Goal: Find contact information: Find contact information

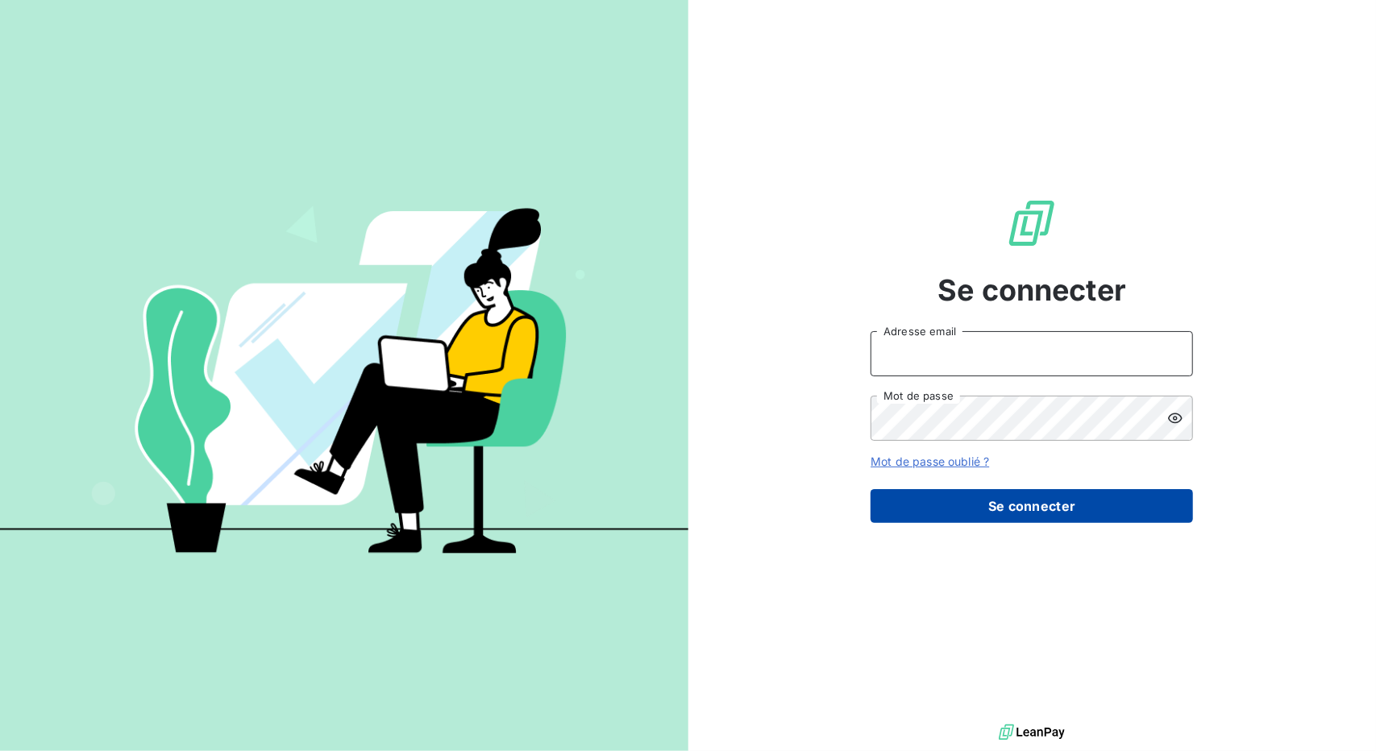
type input "[EMAIL_ADDRESS][DOMAIN_NAME]"
click at [945, 513] on button "Se connecter" at bounding box center [1031, 506] width 322 height 34
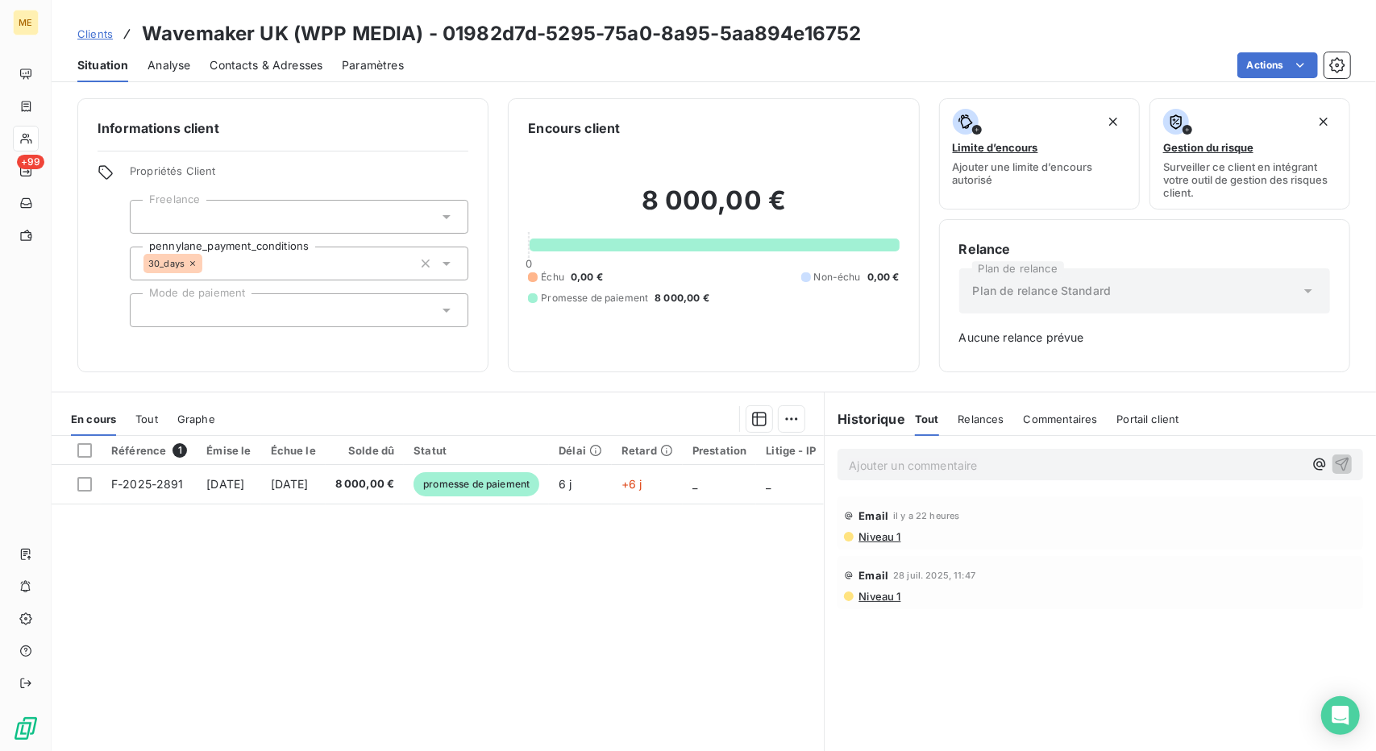
click at [95, 27] on span "Clients" at bounding box center [94, 33] width 35 height 13
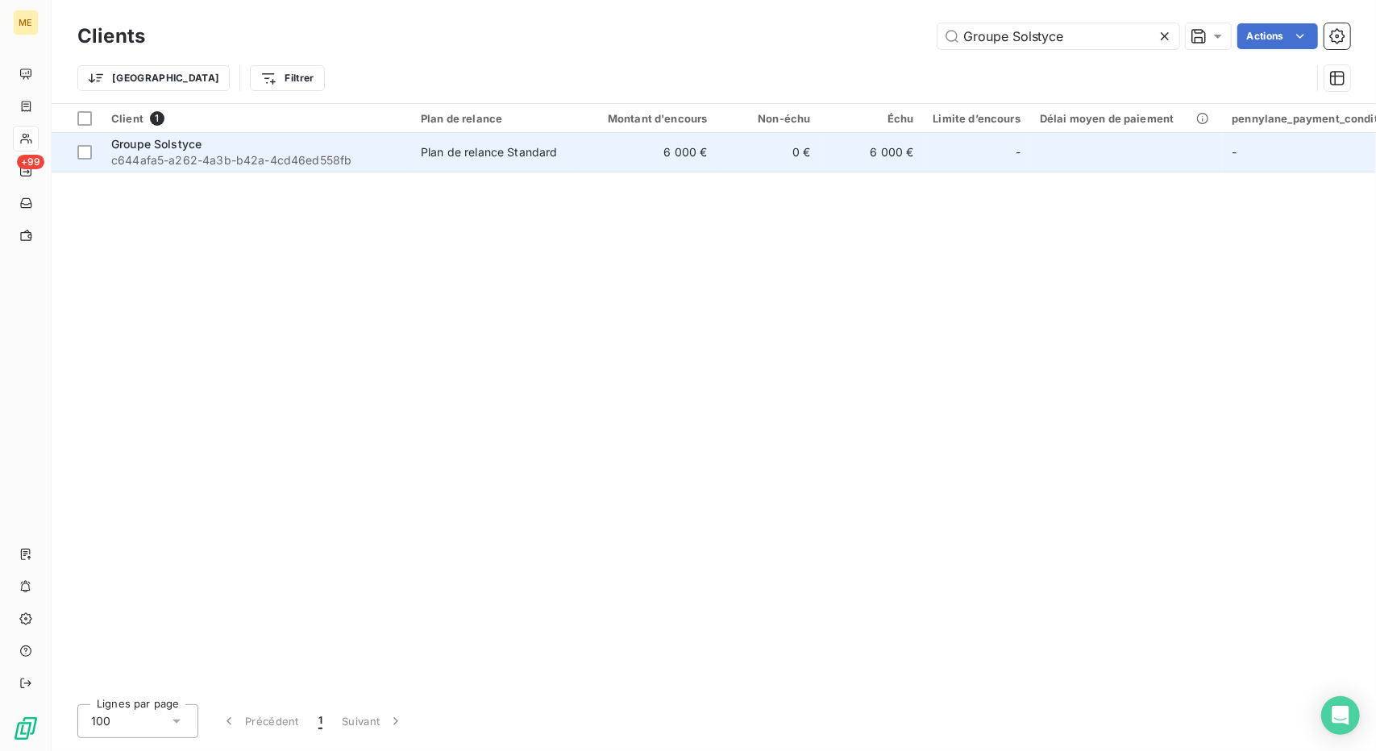
type input "Groupe Solstyce"
click at [815, 168] on td "0 €" at bounding box center [768, 152] width 103 height 39
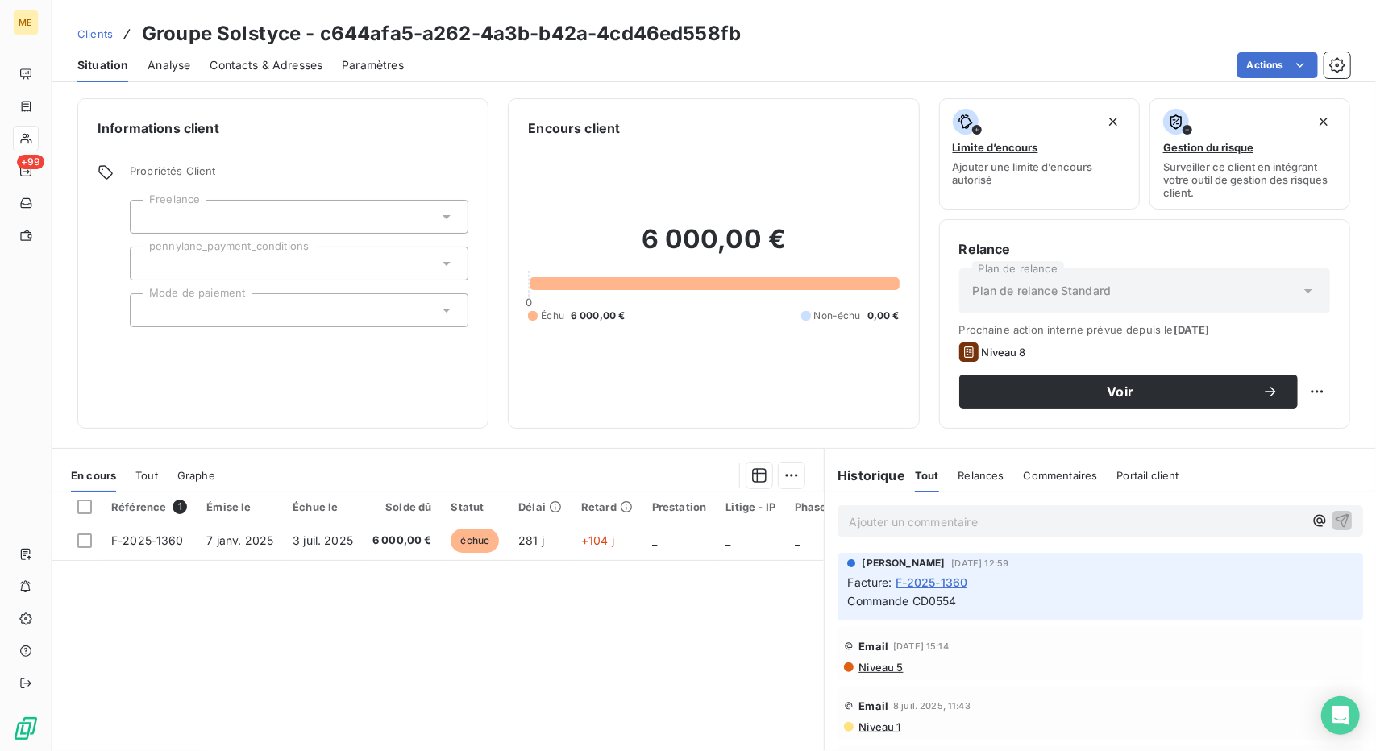
click at [242, 69] on span "Contacts & Adresses" at bounding box center [266, 65] width 113 height 16
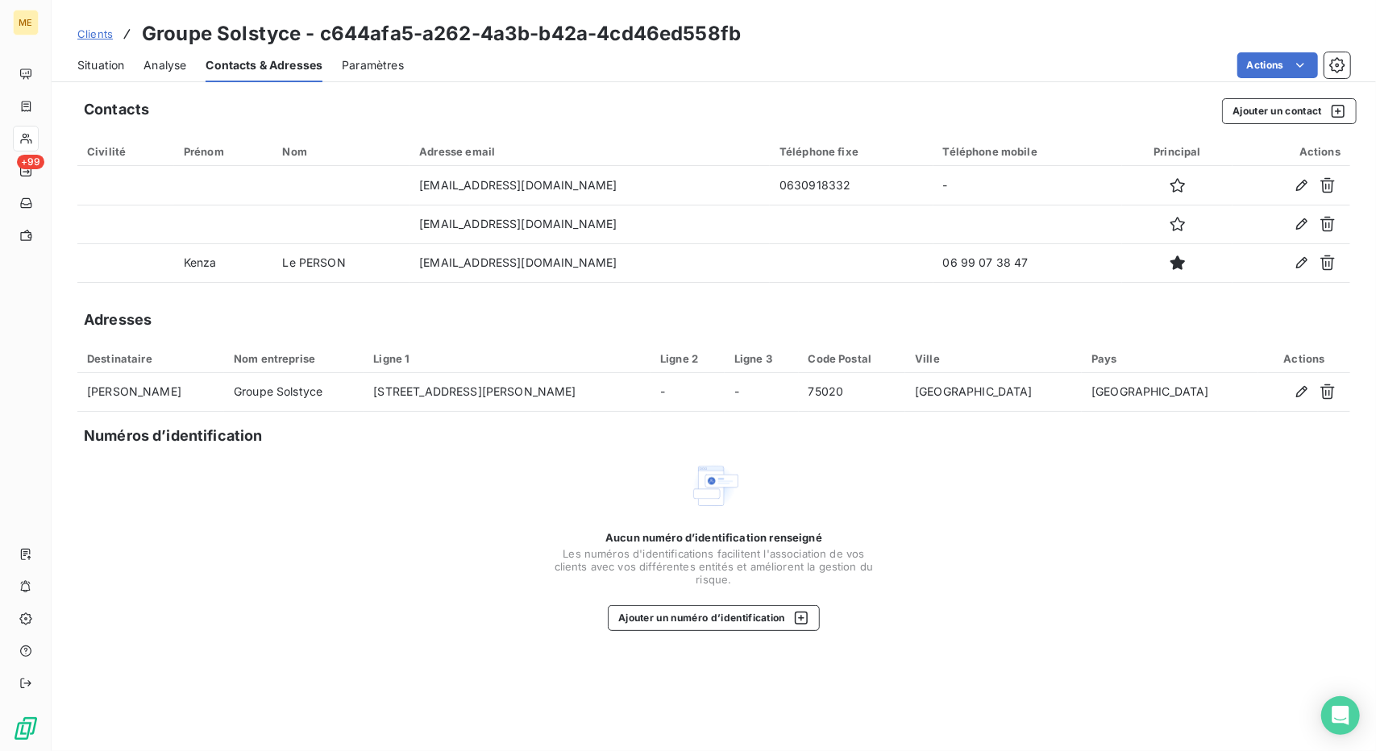
click at [91, 39] on span "Clients" at bounding box center [94, 33] width 35 height 13
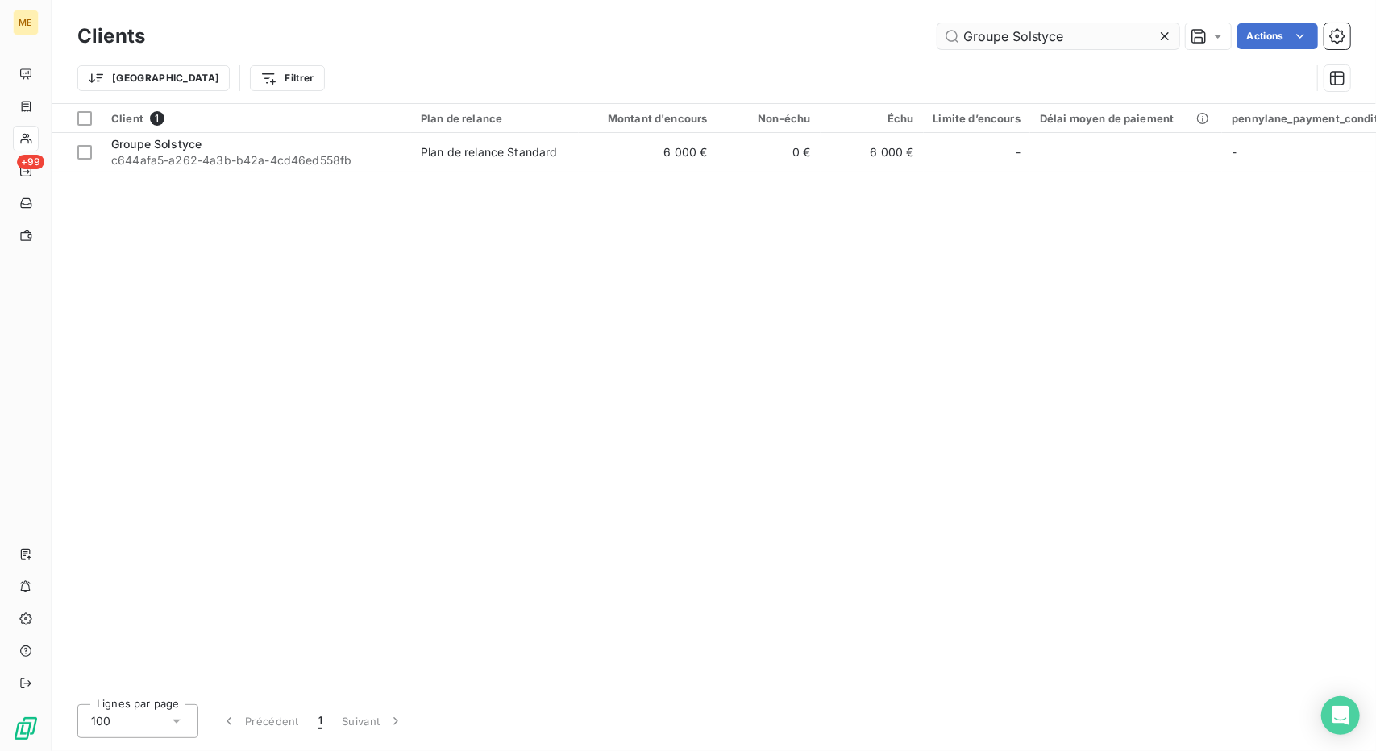
click at [995, 27] on input "Groupe Solstyce" at bounding box center [1058, 36] width 242 height 26
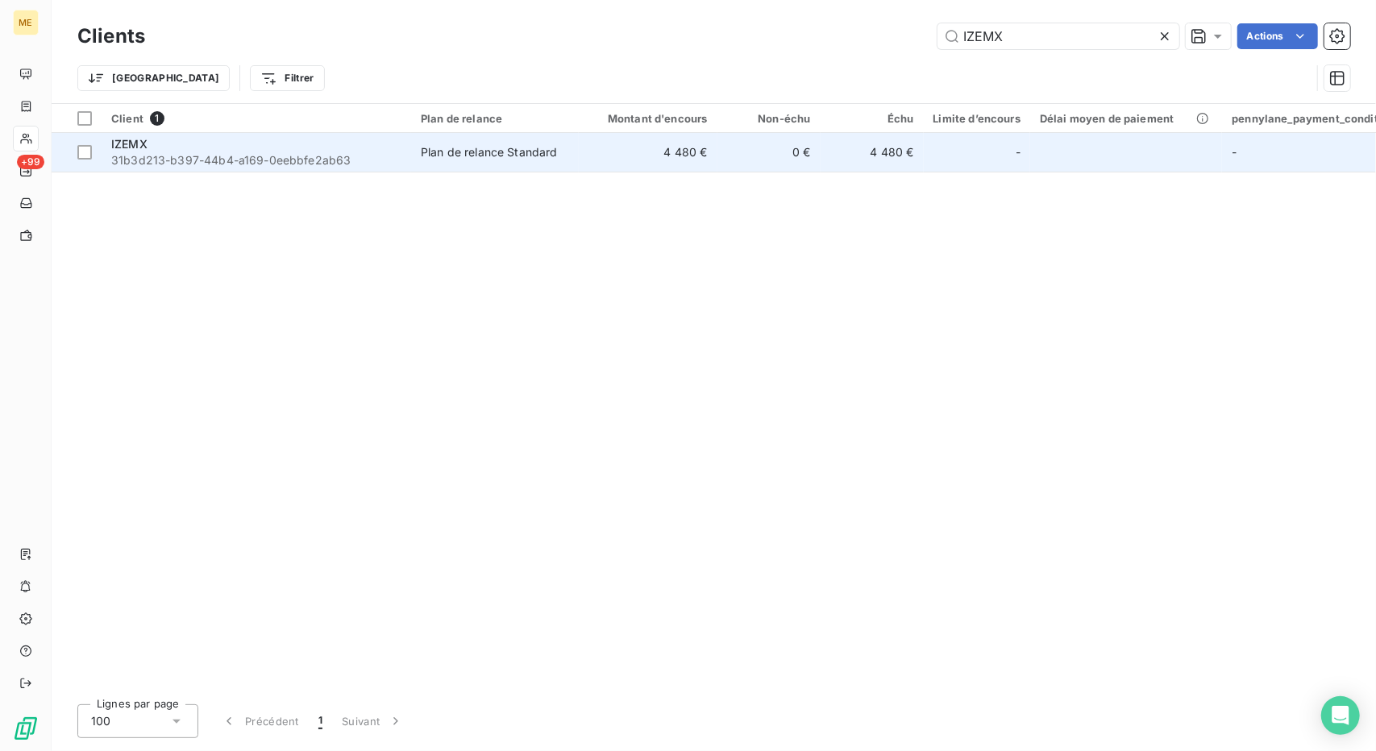
type input "IZEMX"
click at [766, 135] on td "0 €" at bounding box center [768, 152] width 103 height 39
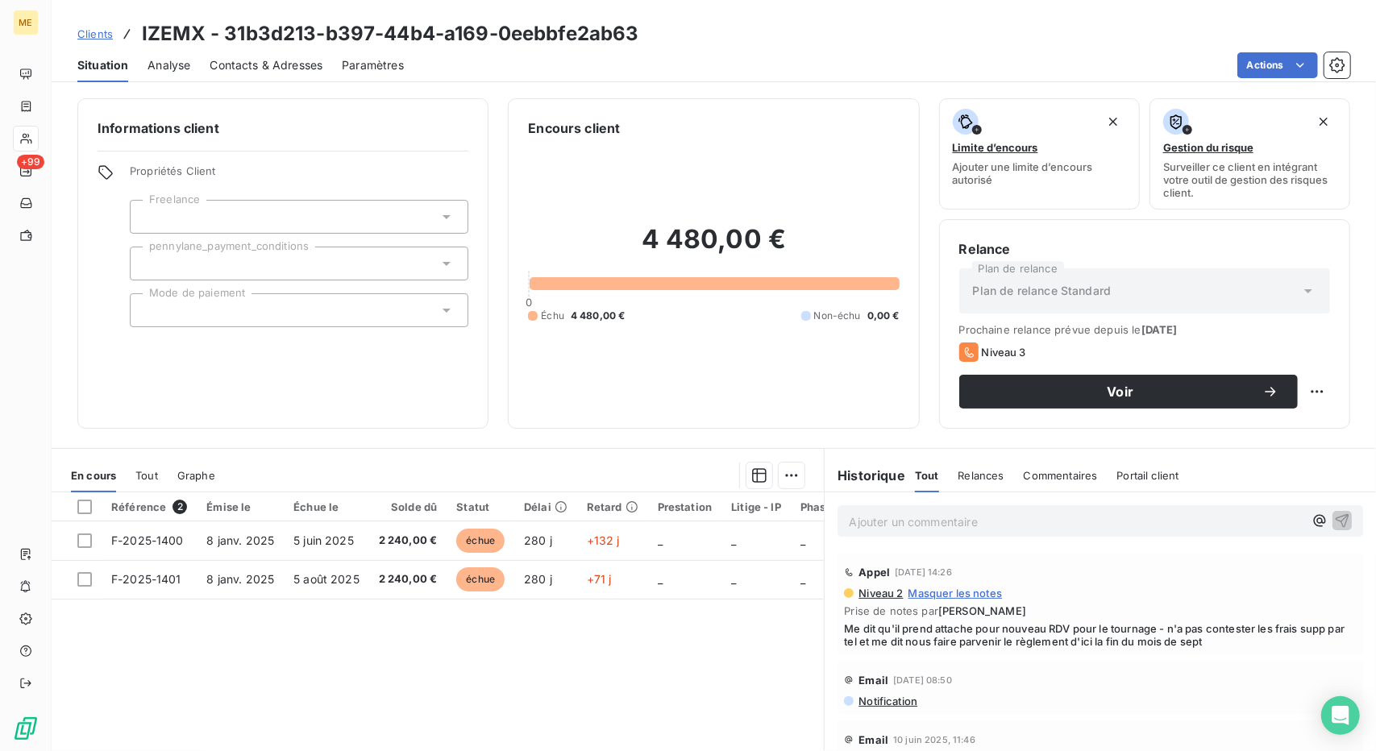
click at [240, 78] on div "Contacts & Adresses" at bounding box center [266, 65] width 113 height 34
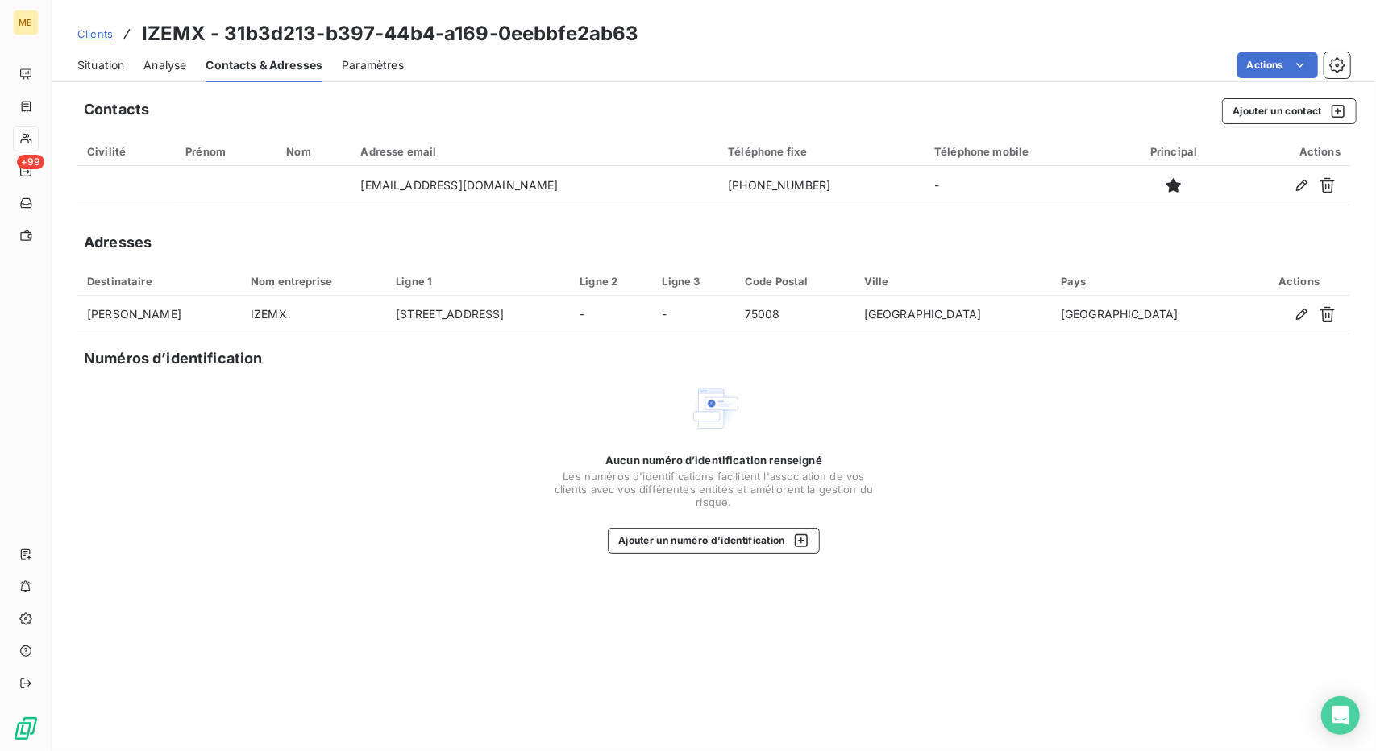
click at [0, 661] on div "ME +99" at bounding box center [26, 375] width 52 height 751
click at [121, 83] on div "Clients IZEMX - 31b3d213-b397-44b4-a169-0eebbfe2ab63 Situation Analyse Contacts…" at bounding box center [714, 375] width 1324 height 751
drag, startPoint x: 47, startPoint y: 268, endPoint x: 479, endPoint y: 95, distance: 465.4
click at [479, 95] on div "Contacts Ajouter un contact Civilité Prénom Nom Adresse email Téléphone fixe Té…" at bounding box center [714, 420] width 1324 height 662
click at [85, 72] on span "Situation" at bounding box center [100, 65] width 47 height 16
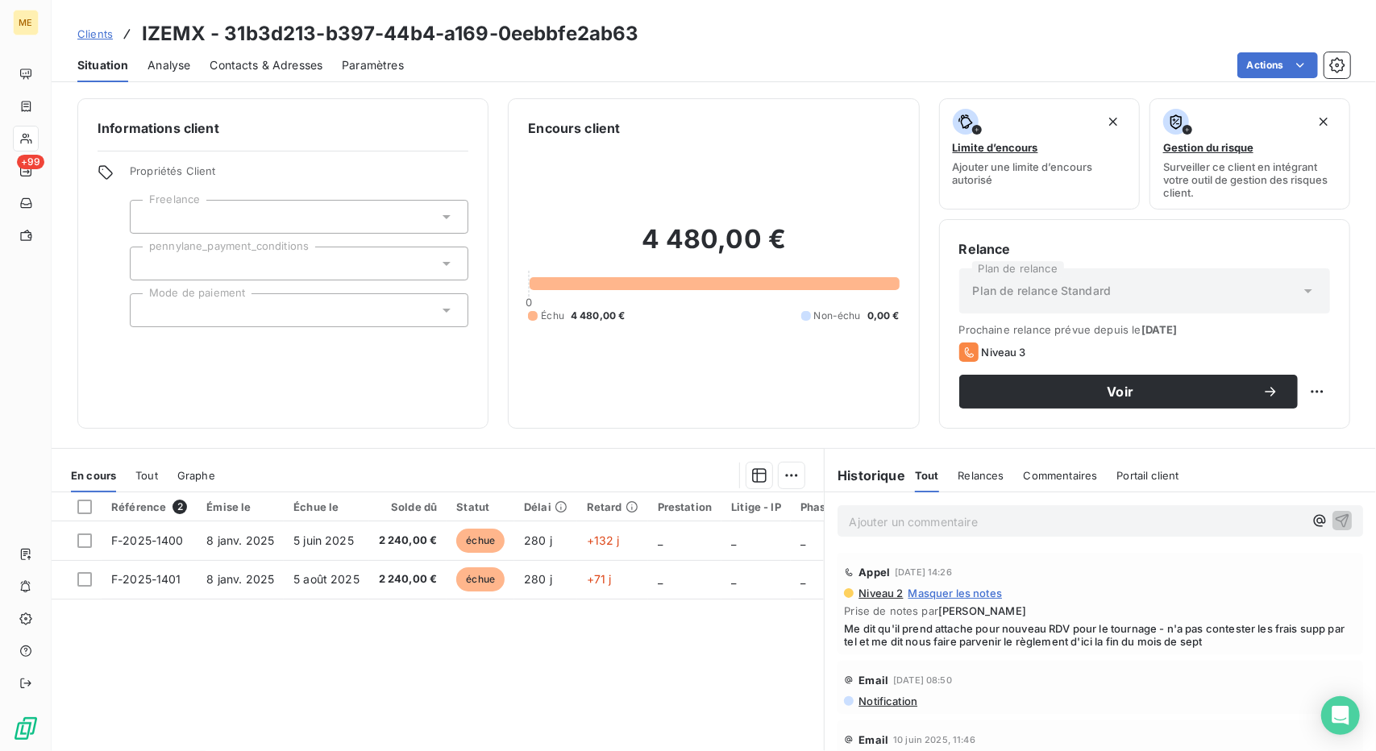
click at [135, 470] on span "Tout" at bounding box center [146, 475] width 23 height 13
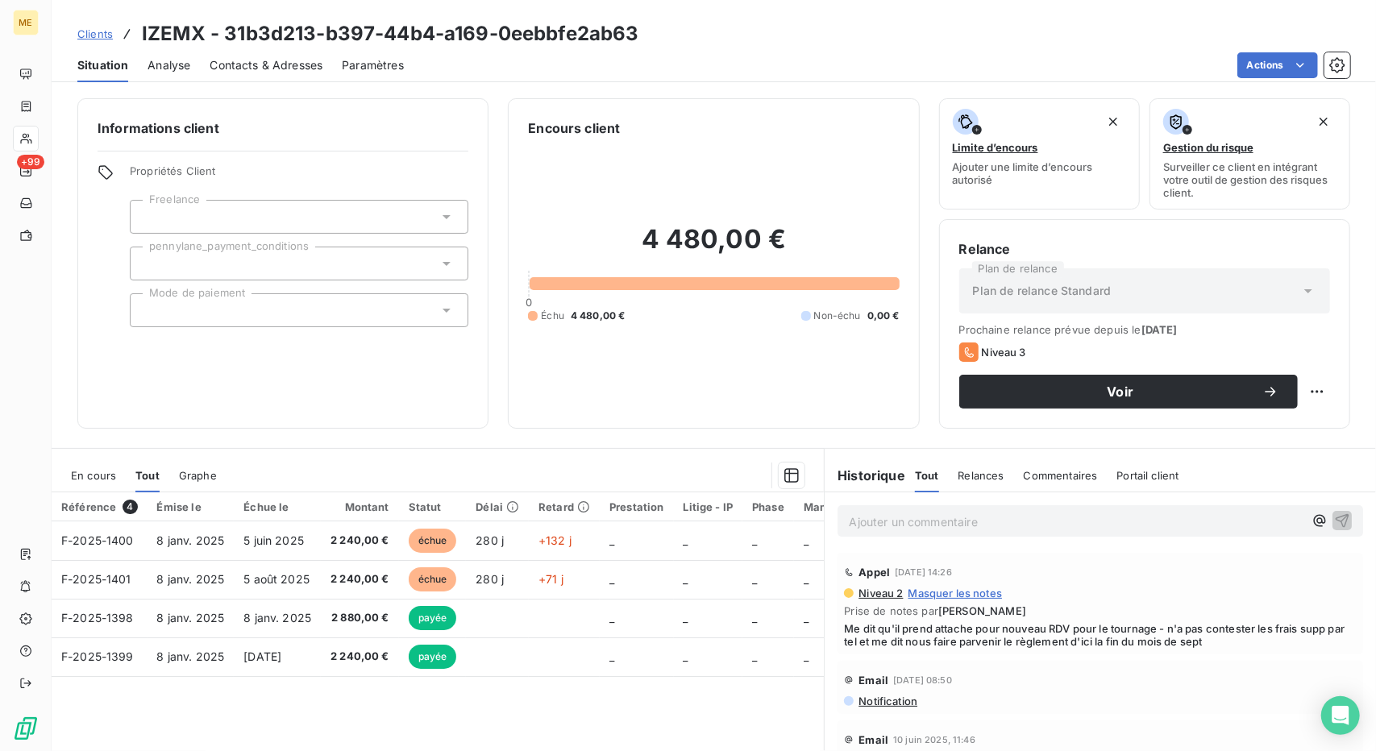
click at [102, 471] on span "En cours" at bounding box center [93, 475] width 45 height 13
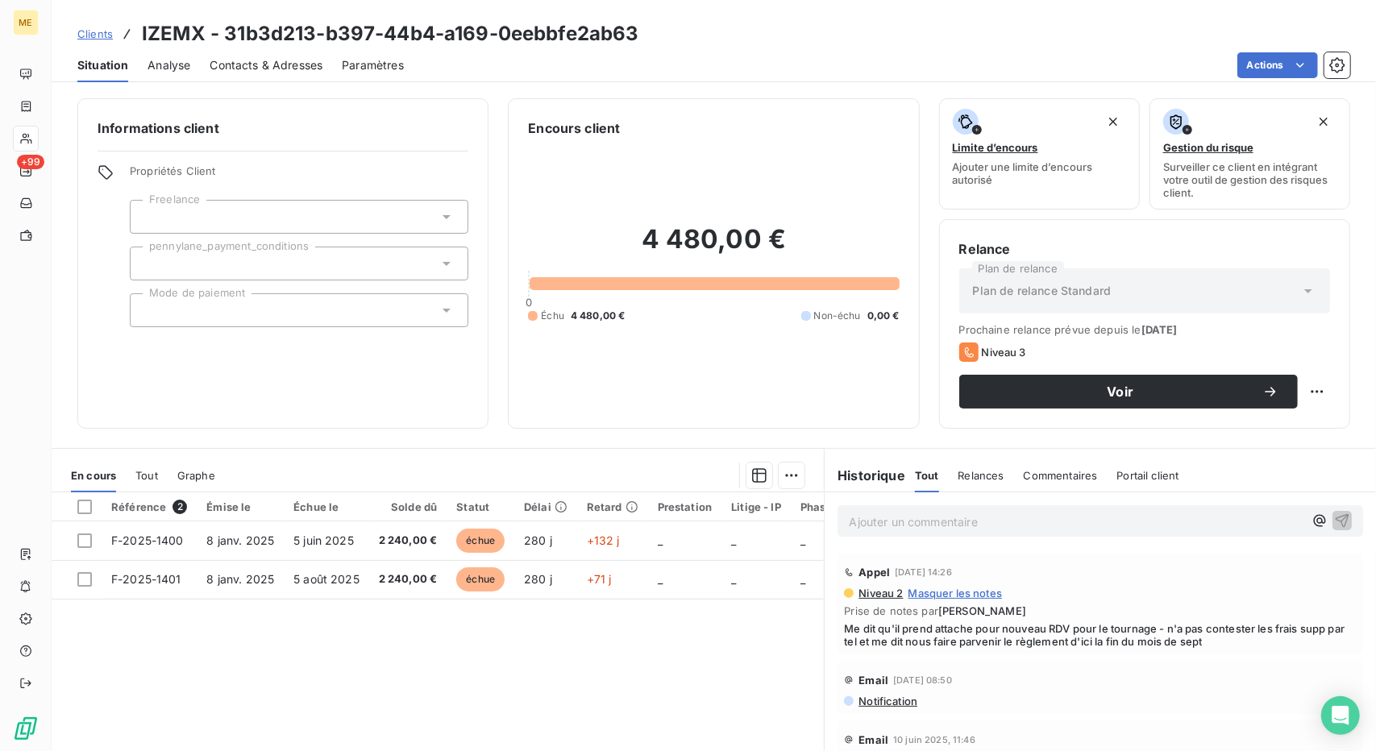
click at [85, 35] on span "Clients" at bounding box center [94, 33] width 35 height 13
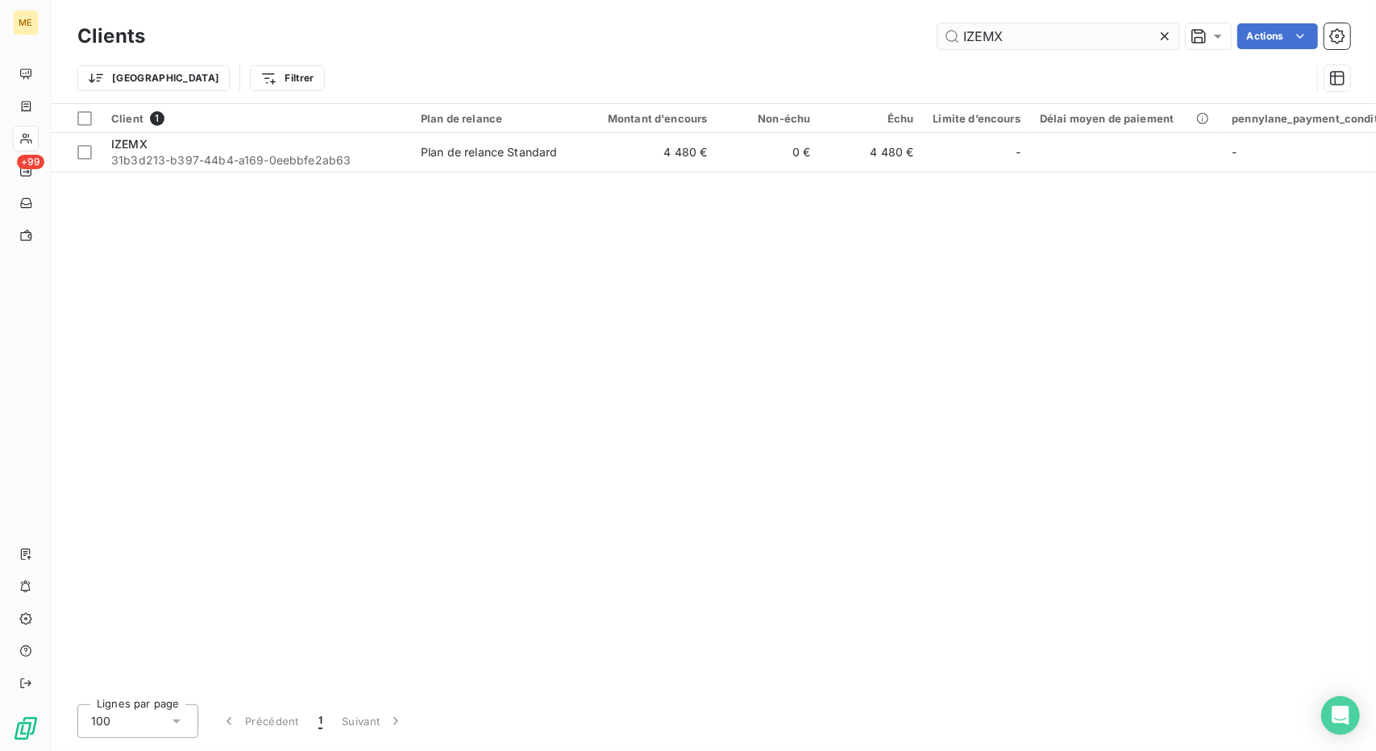
click at [1003, 43] on input "IZEMX" at bounding box center [1058, 36] width 242 height 26
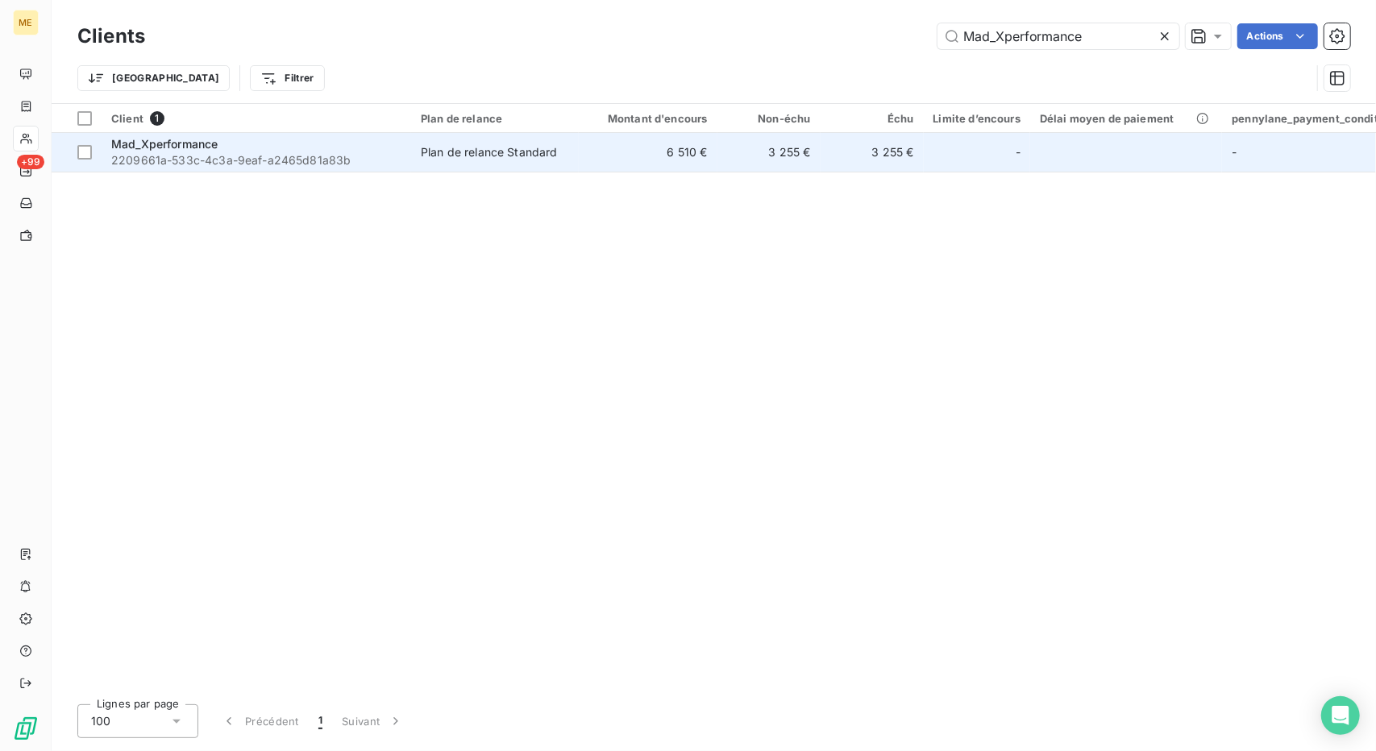
type input "Mad_Xperformance"
click at [601, 135] on td "6 510 €" at bounding box center [648, 152] width 139 height 39
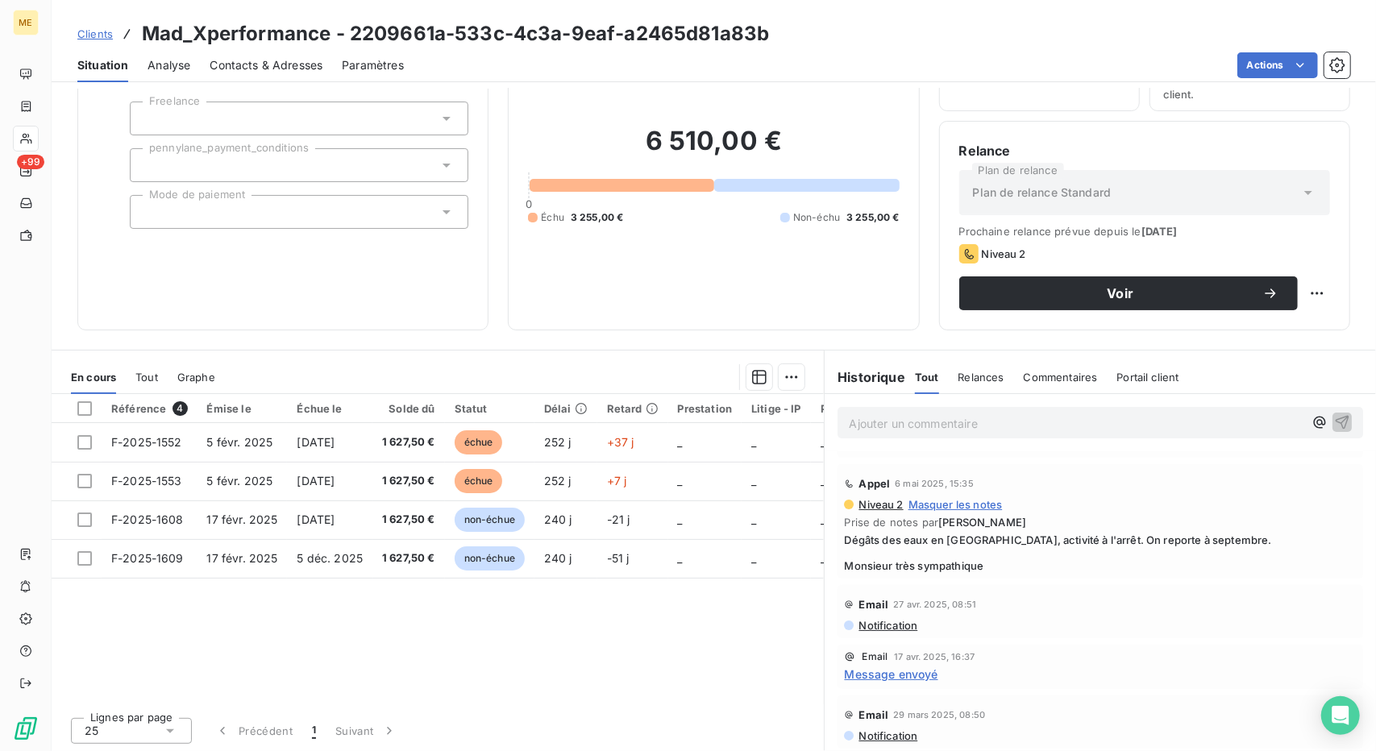
scroll to position [168, 0]
click at [96, 26] on link "Clients" at bounding box center [94, 34] width 35 height 16
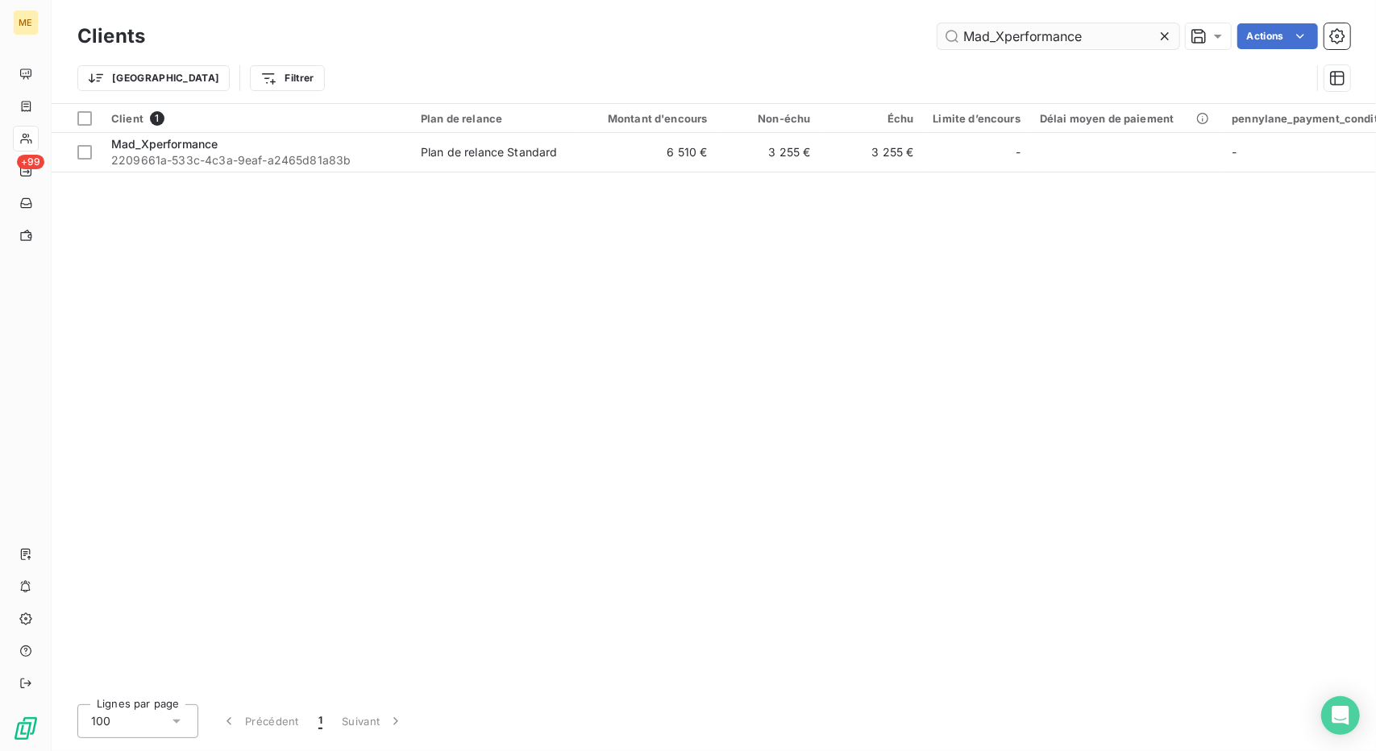
click at [975, 44] on input "Mad_Xperformance" at bounding box center [1058, 36] width 242 height 26
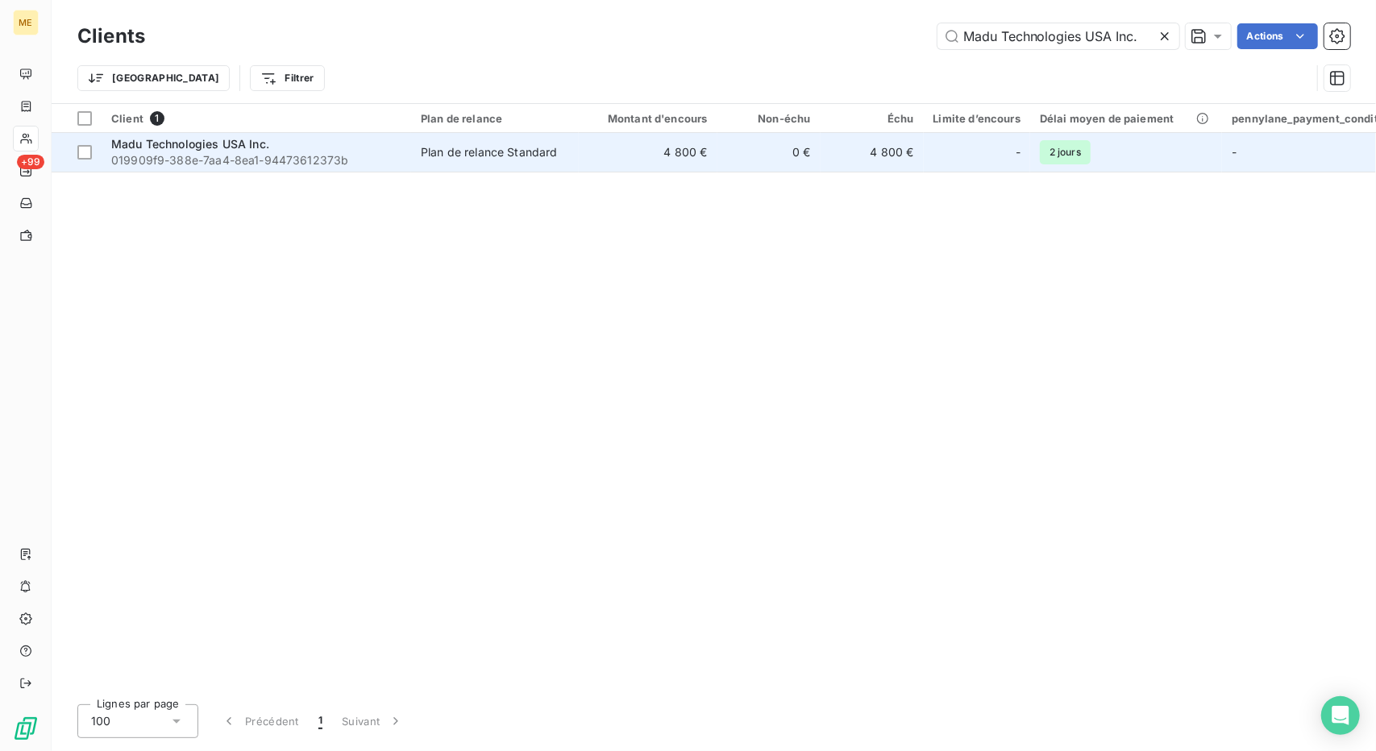
type input "Madu Technologies USA Inc."
click at [673, 157] on td "4 800 €" at bounding box center [648, 152] width 139 height 39
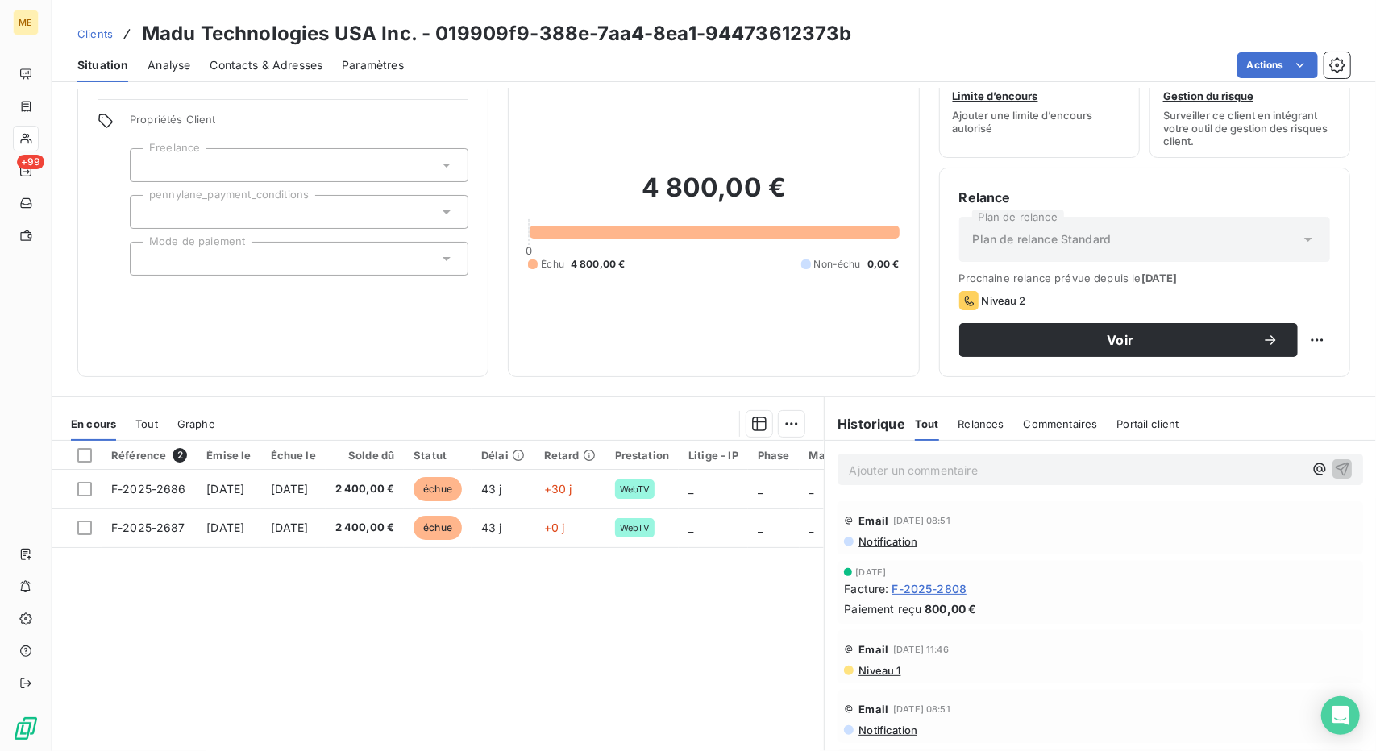
scroll to position [44, 0]
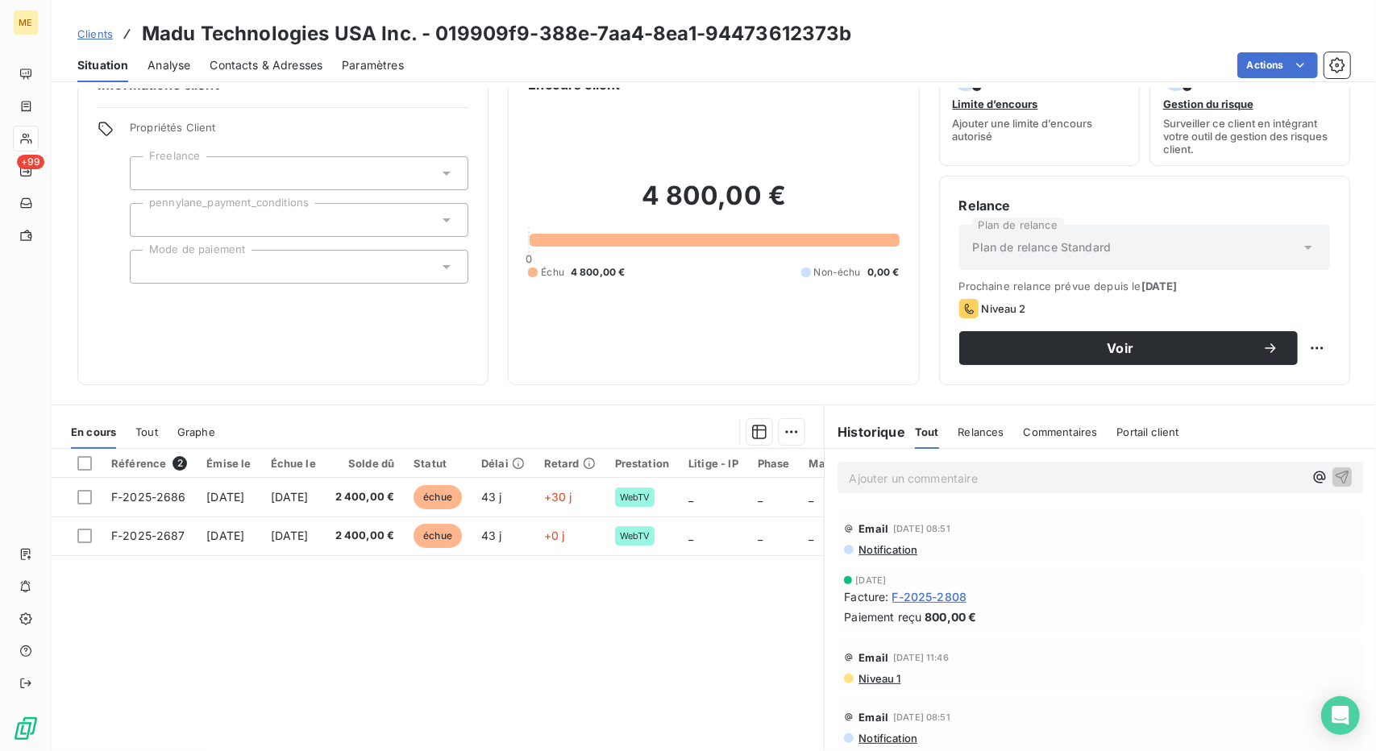
click at [89, 31] on span "Clients" at bounding box center [94, 33] width 35 height 13
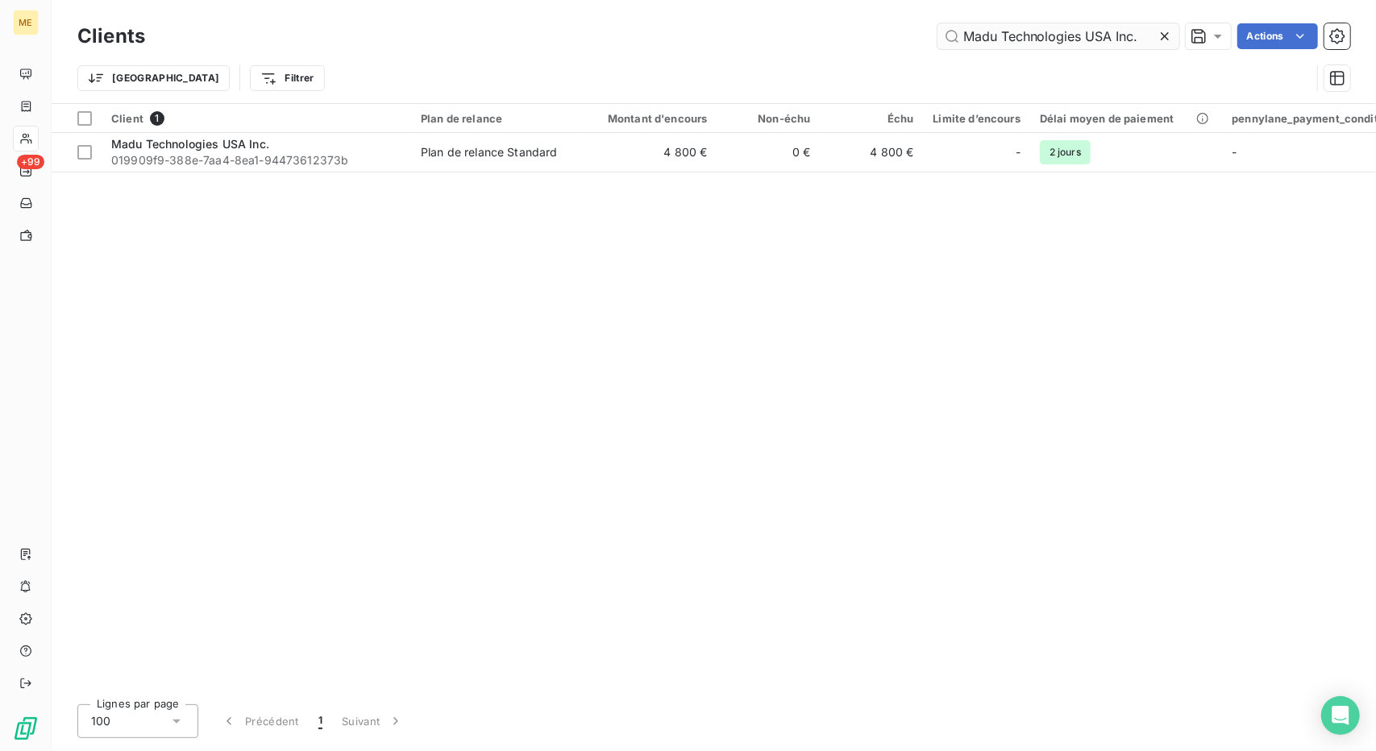
click at [983, 33] on input "Madu Technologies USA Inc." at bounding box center [1058, 36] width 242 height 26
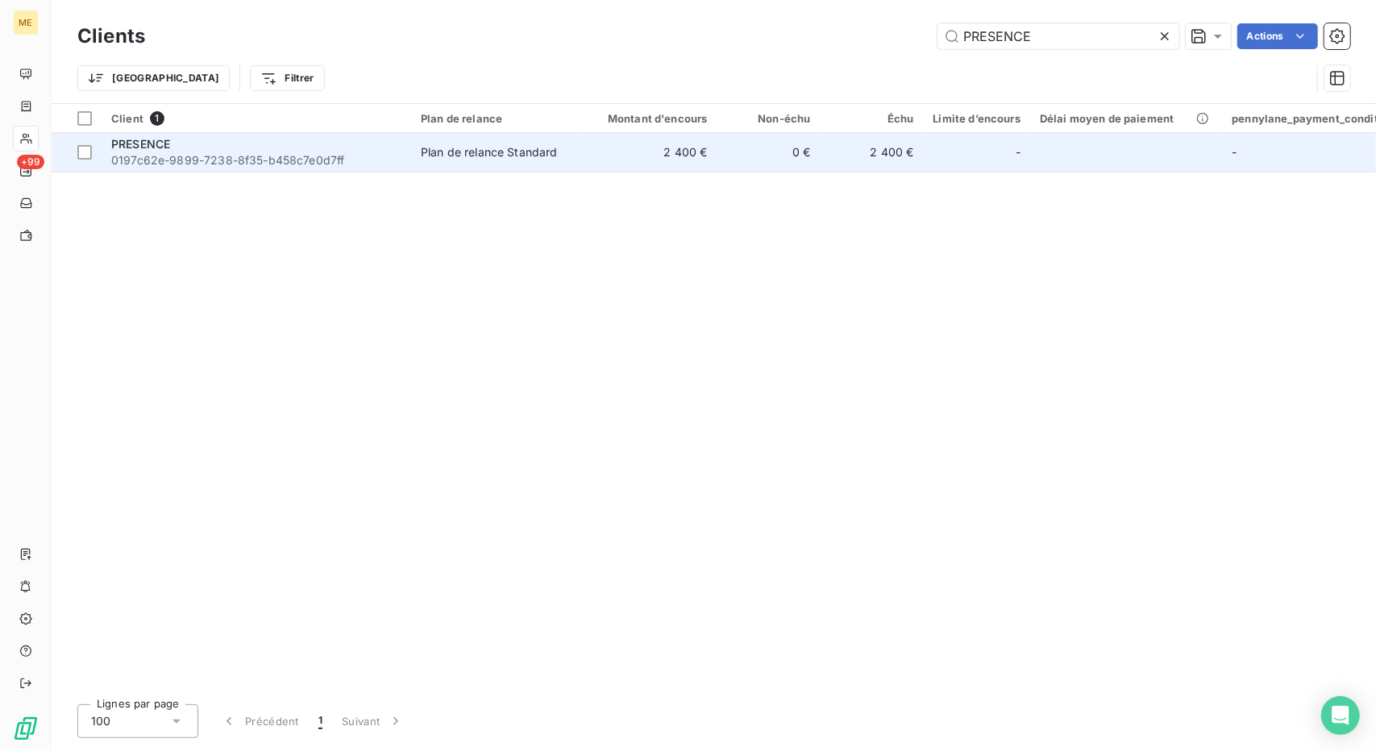
type input "PRESENCE"
click at [603, 141] on td "2 400 €" at bounding box center [648, 152] width 139 height 39
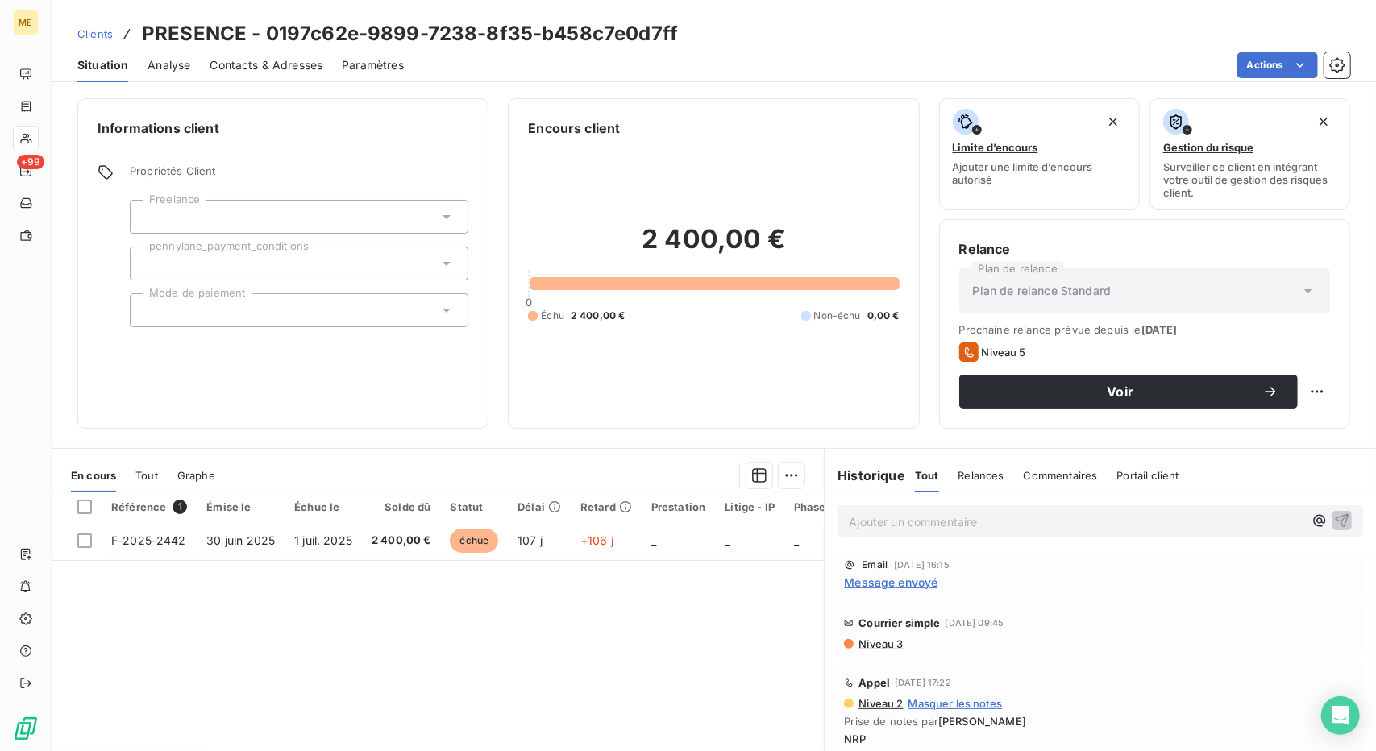
click at [239, 64] on span "Contacts & Adresses" at bounding box center [266, 65] width 113 height 16
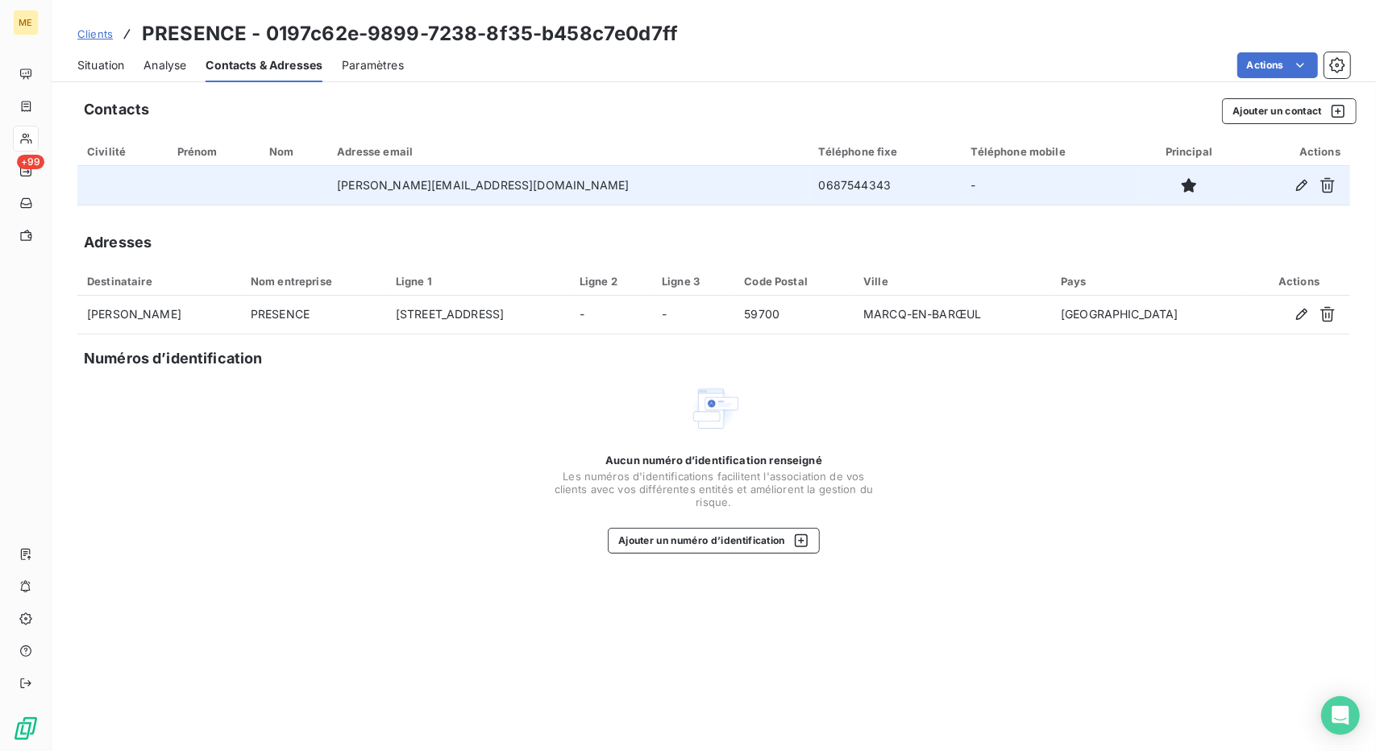
click at [439, 182] on td "[PERSON_NAME][EMAIL_ADDRESS][DOMAIN_NAME]" at bounding box center [567, 185] width 481 height 39
copy td "[PERSON_NAME][EMAIL_ADDRESS][DOMAIN_NAME]"
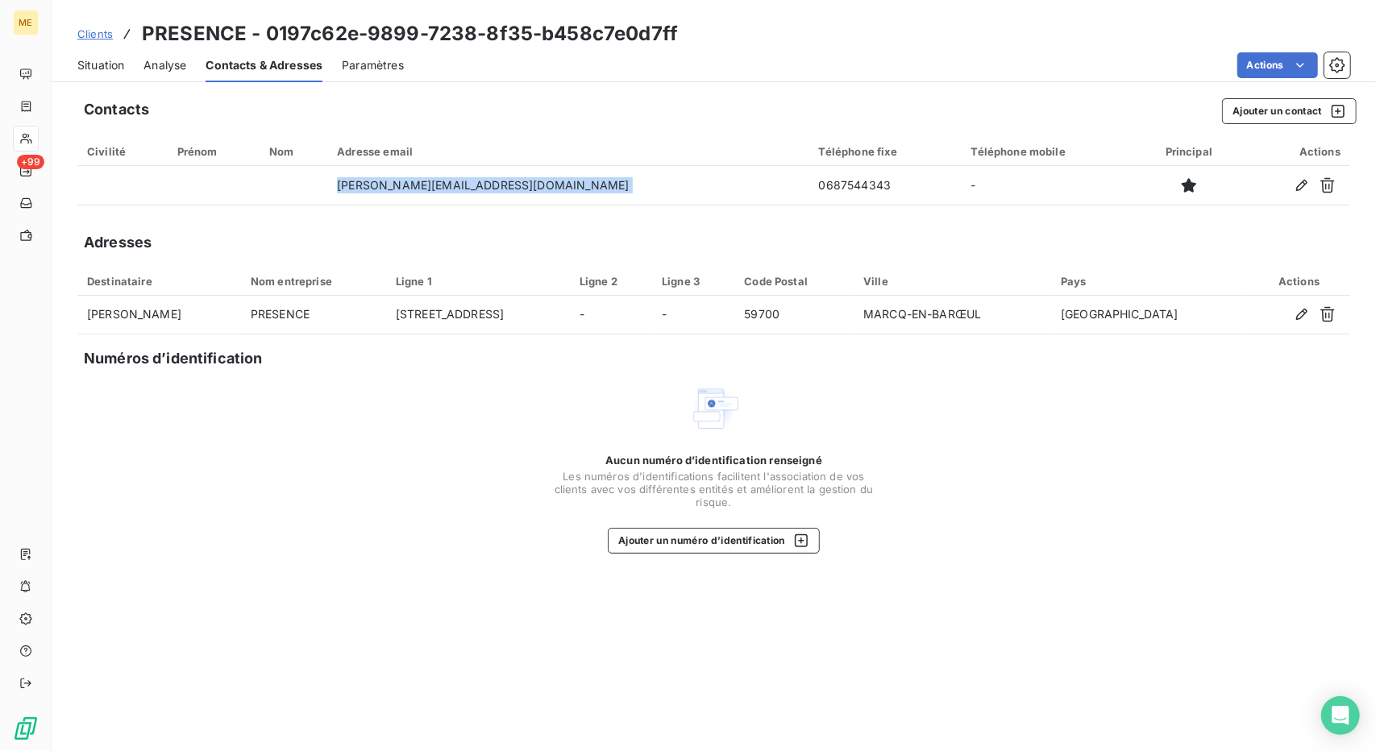
click at [108, 73] on div "Situation" at bounding box center [100, 65] width 47 height 34
